Goal: Obtain resource: Download file/media

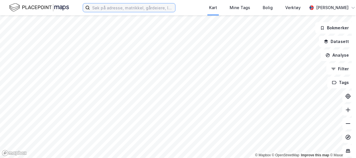
click at [142, 10] on input at bounding box center [132, 7] width 85 height 9
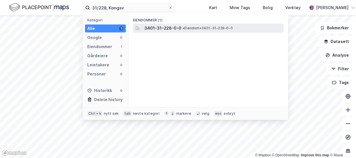
click at [153, 25] on span "3401-31-228-0-0" at bounding box center [162, 28] width 37 height 7
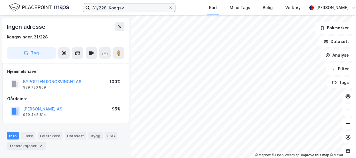
click at [106, 8] on input "31/228, Kongsv" at bounding box center [129, 7] width 78 height 9
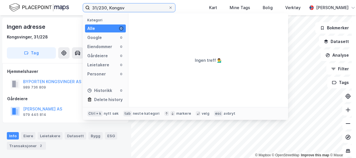
click at [133, 6] on input "31/230, Kongsv" at bounding box center [129, 7] width 78 height 9
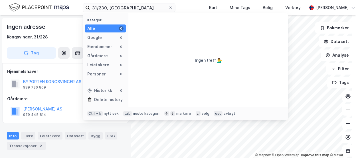
click at [56, 68] on div "Hjemmelshaver" at bounding box center [65, 71] width 117 height 7
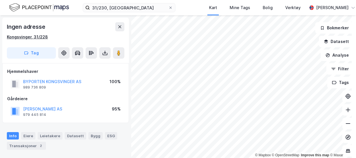
click at [30, 35] on div "Kongsvinger, 31/228" at bounding box center [27, 37] width 41 height 7
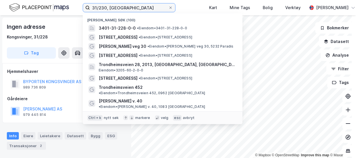
click at [105, 8] on input "31/230, [GEOGRAPHIC_DATA]" at bounding box center [129, 7] width 78 height 9
click at [107, 7] on input "31/230, [GEOGRAPHIC_DATA]" at bounding box center [129, 7] width 78 height 9
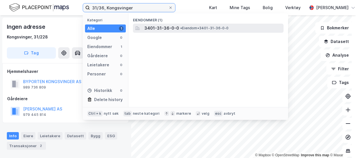
type input "31/36, Kongsvinger"
click at [170, 27] on span "3401-31-36-0-0" at bounding box center [161, 28] width 35 height 7
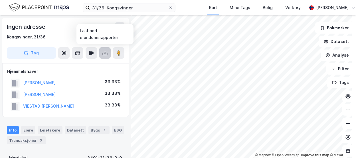
click at [103, 52] on icon at bounding box center [105, 53] width 6 height 6
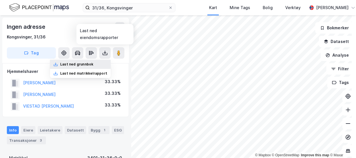
click at [72, 62] on div "Last ned grunnbok" at bounding box center [76, 64] width 33 height 5
click at [81, 65] on div "Last ned grunnbok" at bounding box center [76, 64] width 33 height 5
